Goal: Information Seeking & Learning: Learn about a topic

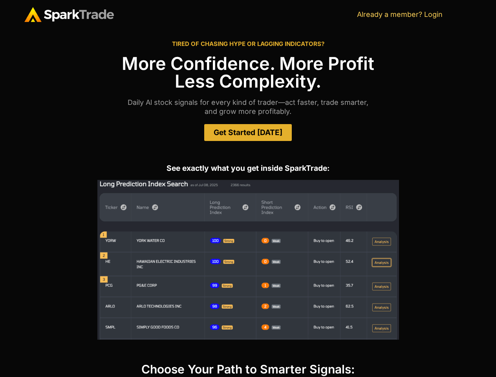
click at [248, 188] on img at bounding box center [247, 260] width 301 height 160
